Goal: Check status: Check status

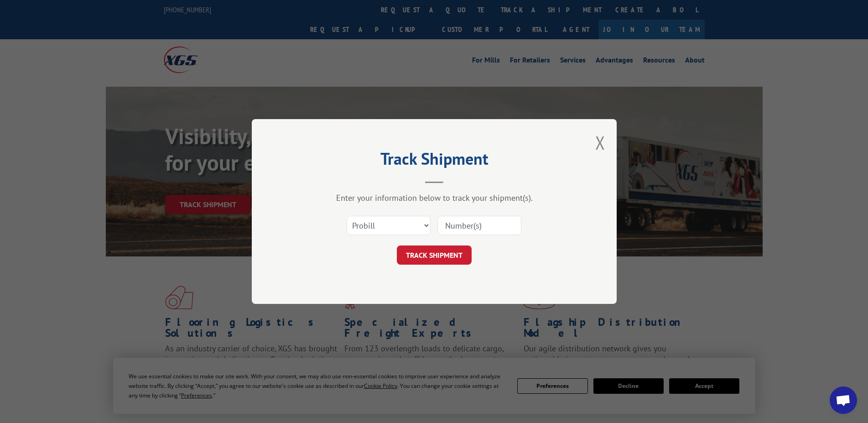
click at [458, 228] on input at bounding box center [479, 225] width 84 height 19
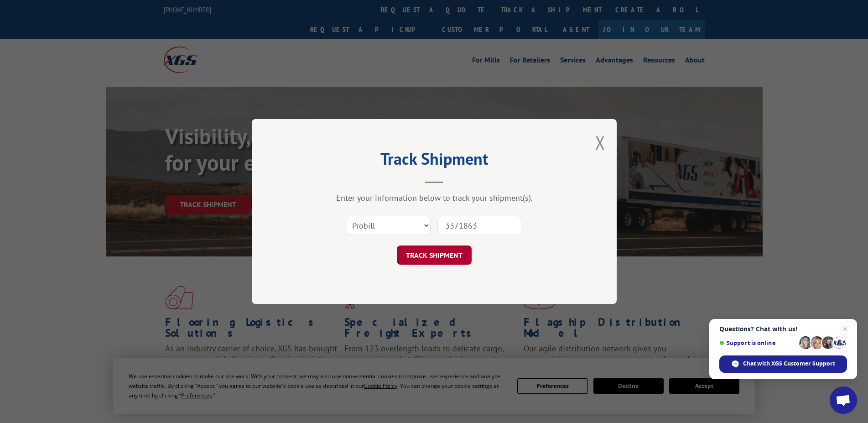
type input "3371863"
click at [433, 256] on button "TRACK SHIPMENT" at bounding box center [434, 254] width 75 height 19
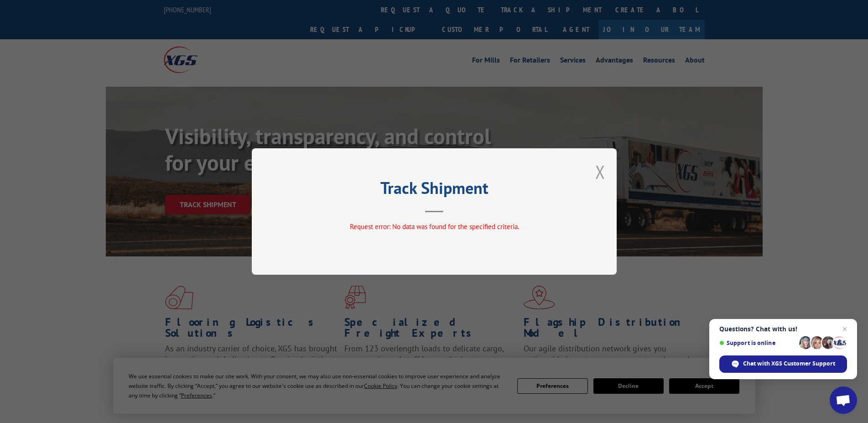
click at [603, 169] on button "Close modal" at bounding box center [600, 172] width 10 height 24
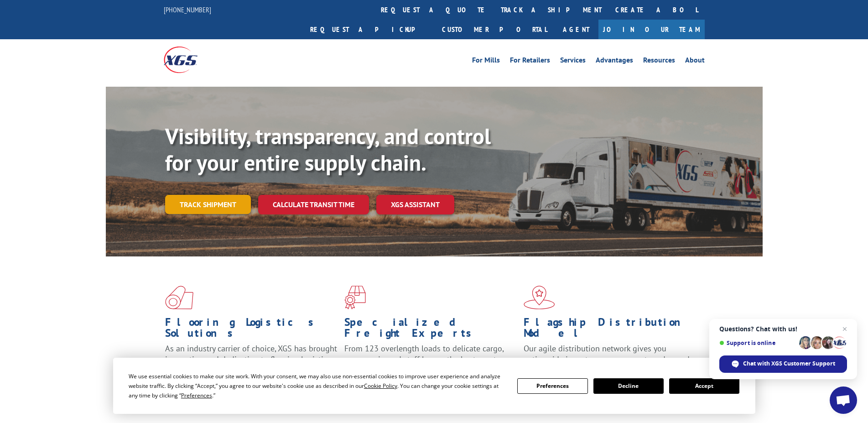
click at [188, 195] on link "Track shipment" at bounding box center [208, 204] width 86 height 19
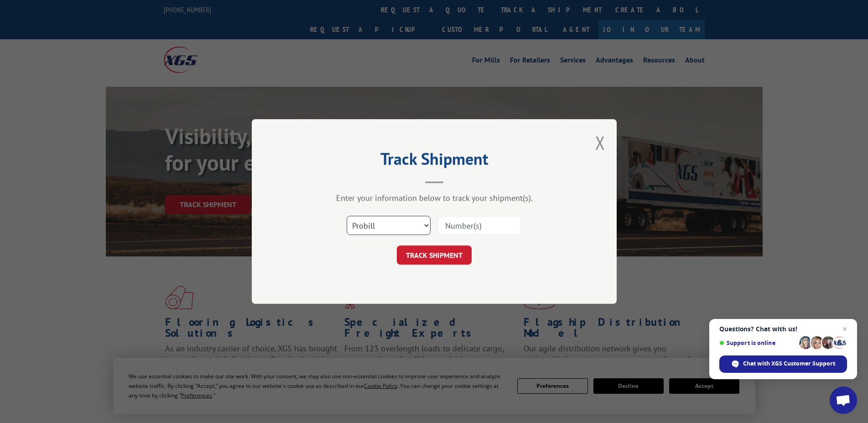
click at [347, 216] on select "Select category... Probill BOL PO" at bounding box center [389, 225] width 84 height 19
click option "Probill" at bounding box center [0, 0] width 0 height 0
click at [347, 216] on select "Select category... Probill BOL PO" at bounding box center [389, 225] width 84 height 19
select select "bol"
click option "BOL" at bounding box center [0, 0] width 0 height 0
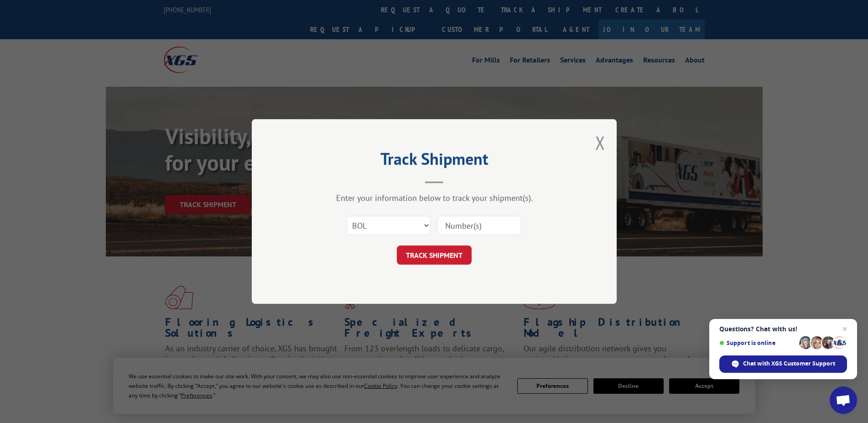
click at [477, 223] on input at bounding box center [479, 225] width 84 height 19
type input "3371863"
click at [439, 254] on button "TRACK SHIPMENT" at bounding box center [434, 254] width 75 height 19
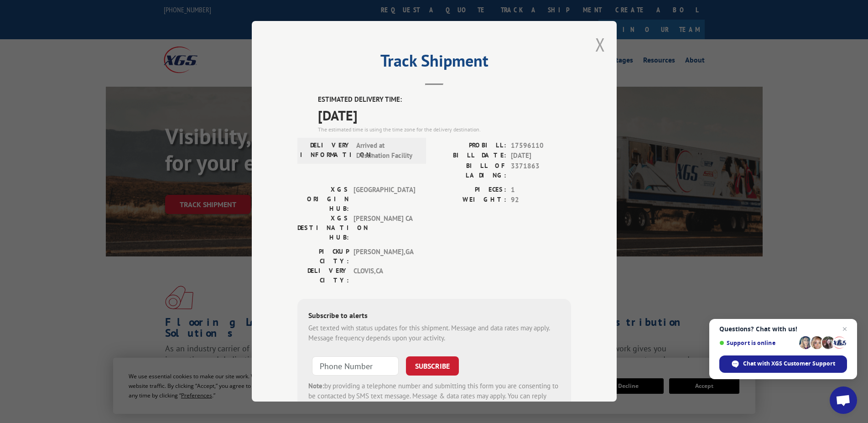
click at [595, 43] on button "Close modal" at bounding box center [600, 44] width 10 height 24
